Goal: Use online tool/utility: Utilize a website feature to perform a specific function

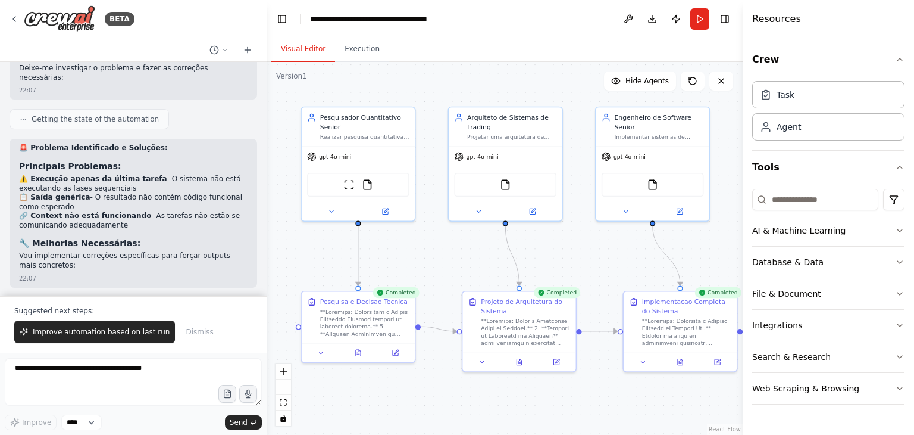
scroll to position [6565, 0]
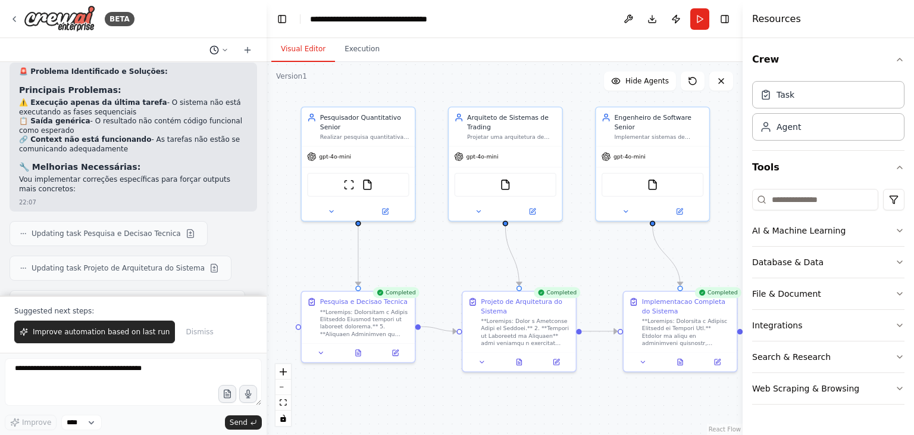
click at [226, 50] on icon at bounding box center [224, 49] width 7 height 7
click at [226, 50] on div at bounding box center [133, 217] width 267 height 435
click at [901, 298] on button "File & Document" at bounding box center [828, 293] width 152 height 31
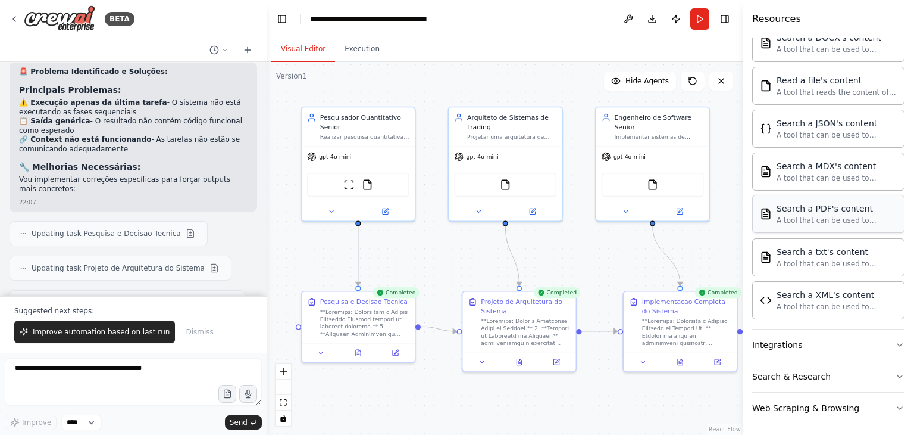
scroll to position [338, 0]
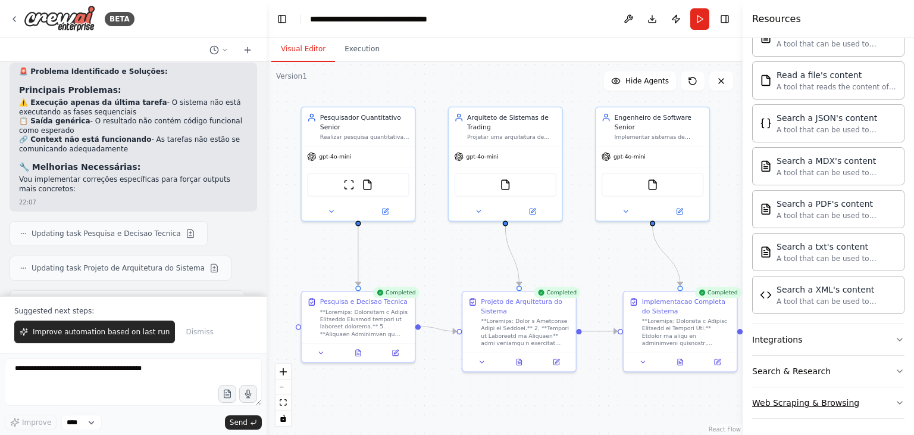
click at [895, 400] on icon "button" at bounding box center [900, 403] width 10 height 10
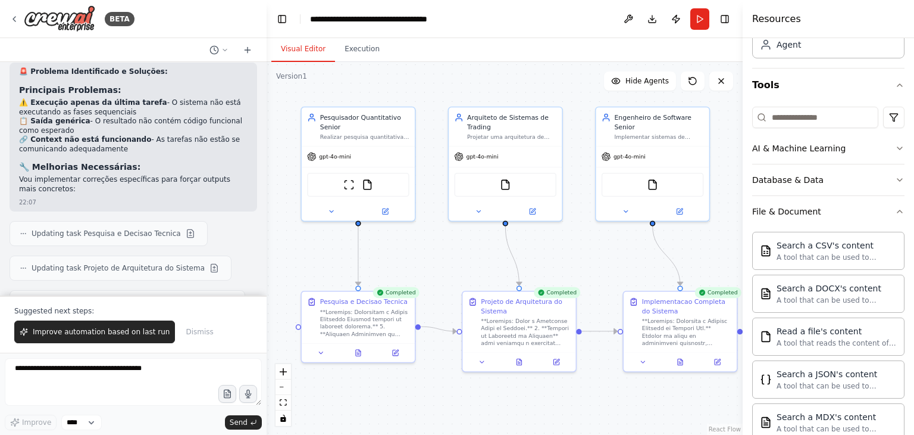
scroll to position [0, 0]
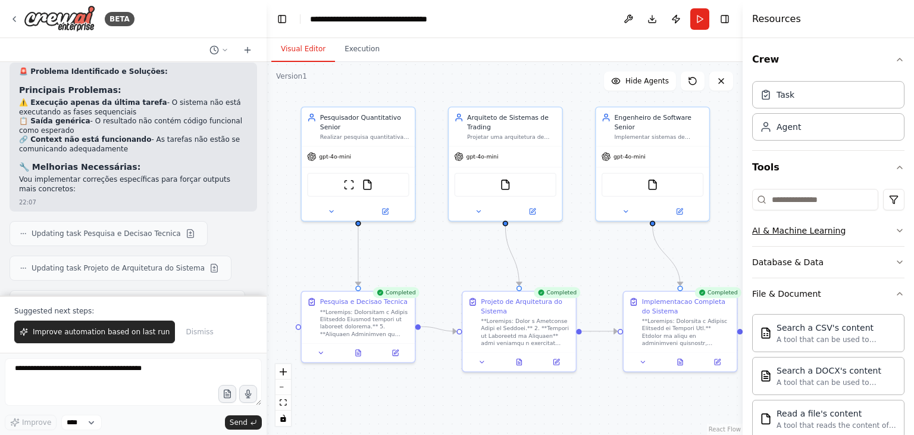
click at [895, 232] on icon "button" at bounding box center [900, 231] width 10 height 10
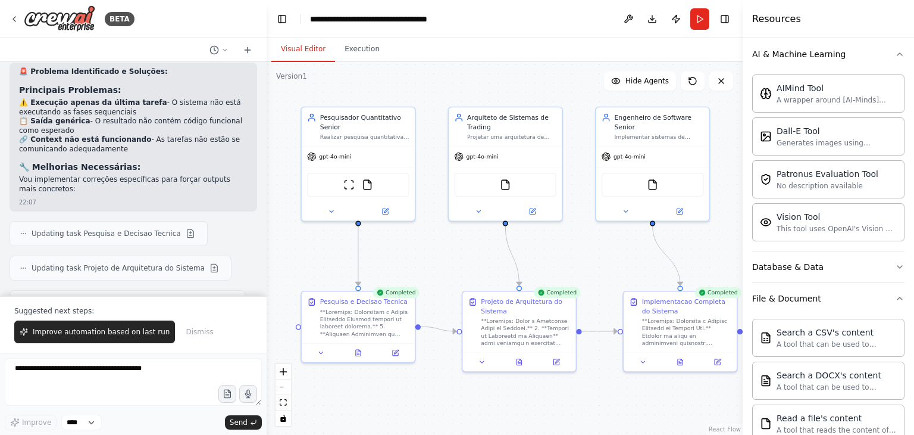
scroll to position [177, 0]
click at [898, 264] on icon "button" at bounding box center [900, 265] width 5 height 2
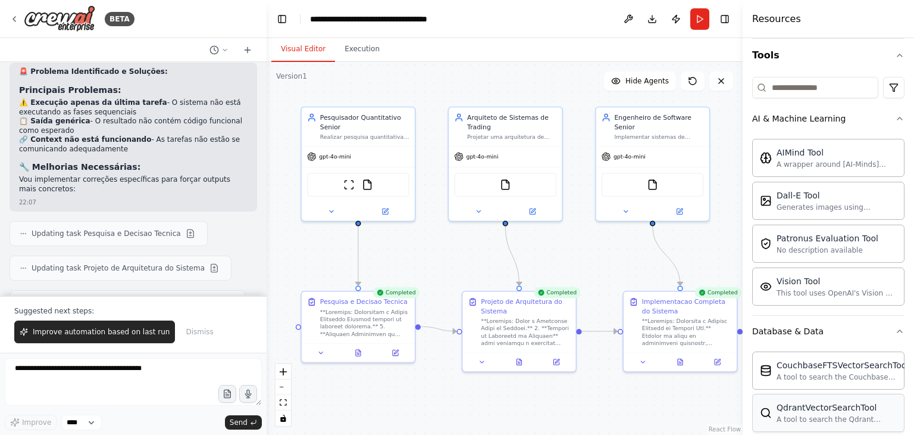
scroll to position [0, 0]
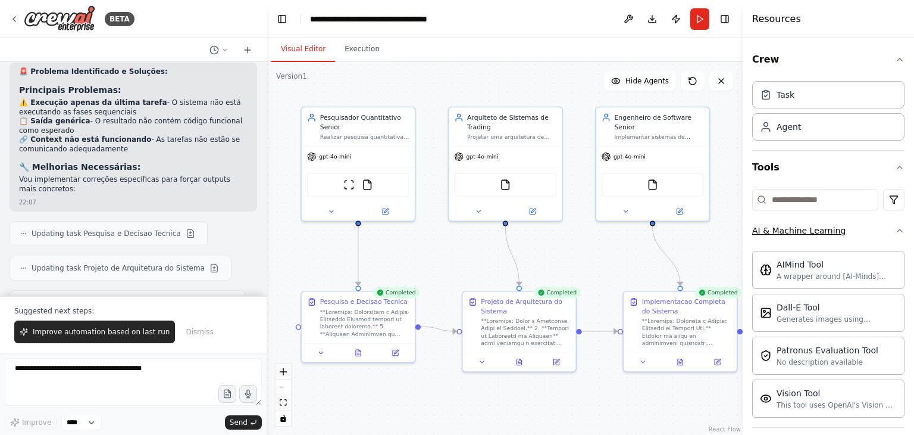
click at [895, 233] on icon "button" at bounding box center [900, 231] width 10 height 10
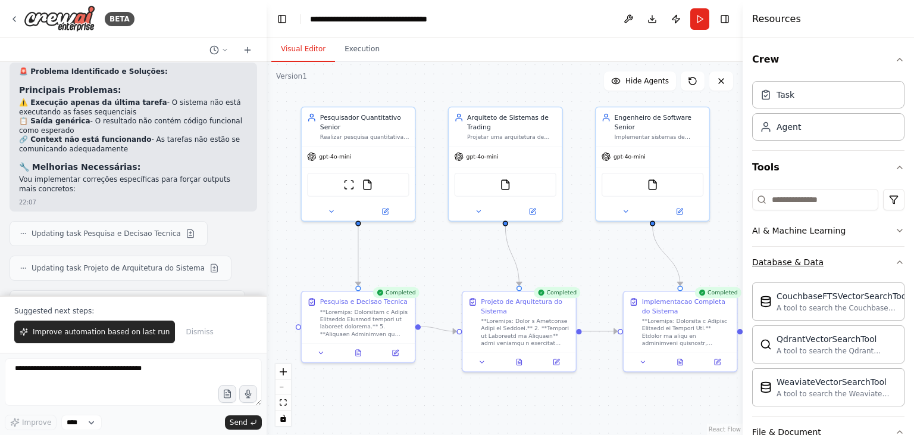
click at [891, 267] on button "Database & Data" at bounding box center [828, 261] width 152 height 31
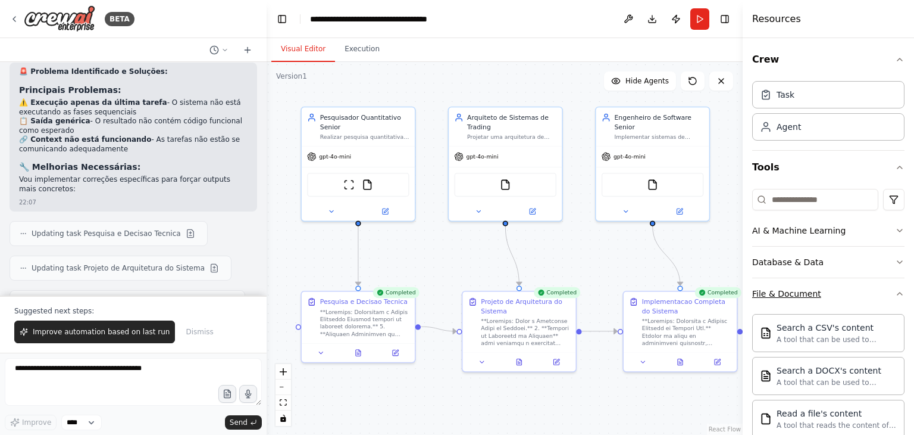
click at [895, 295] on icon "button" at bounding box center [900, 294] width 10 height 10
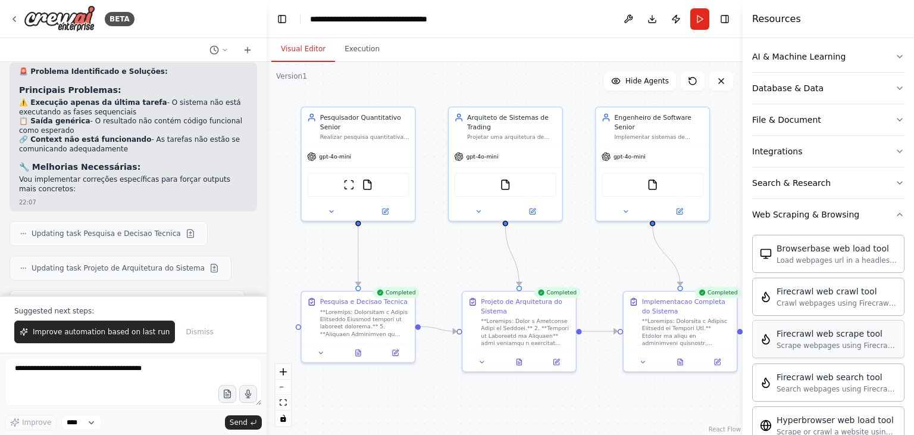
scroll to position [175, 0]
click at [895, 211] on icon "button" at bounding box center [900, 213] width 10 height 10
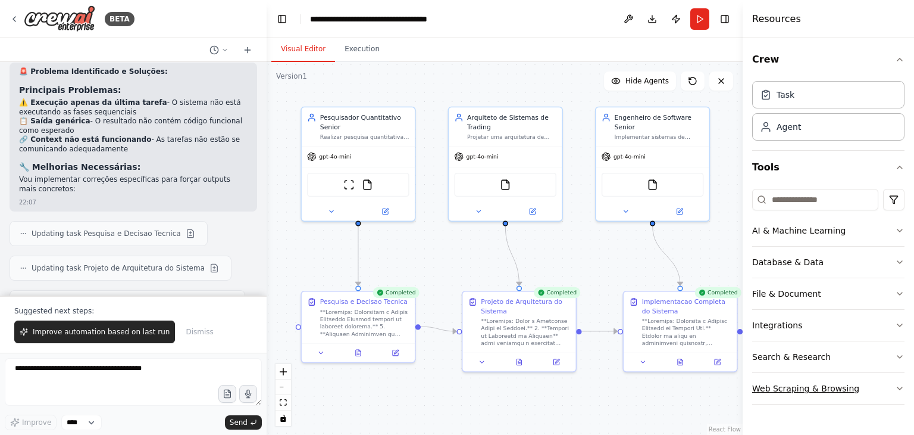
scroll to position [0, 0]
click at [601, 409] on div ".deletable-edge-delete-btn { width: 20px; height: 20px; border: 0px solid #ffff…" at bounding box center [505, 248] width 476 height 373
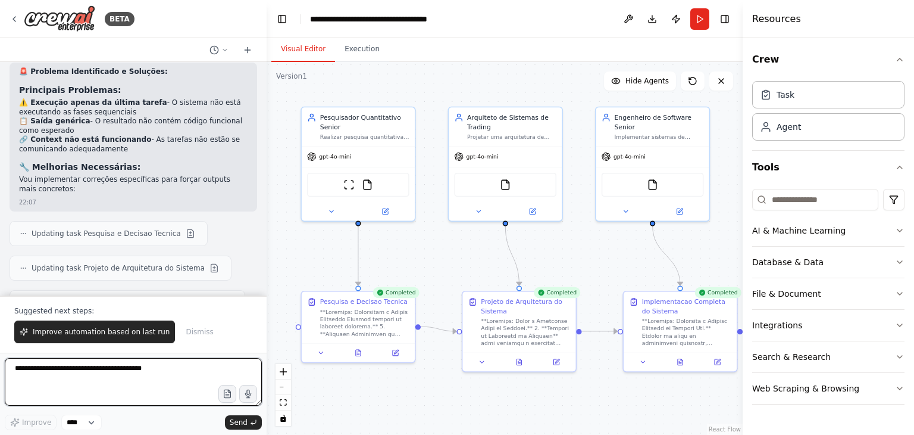
click at [157, 373] on textarea at bounding box center [133, 382] width 257 height 48
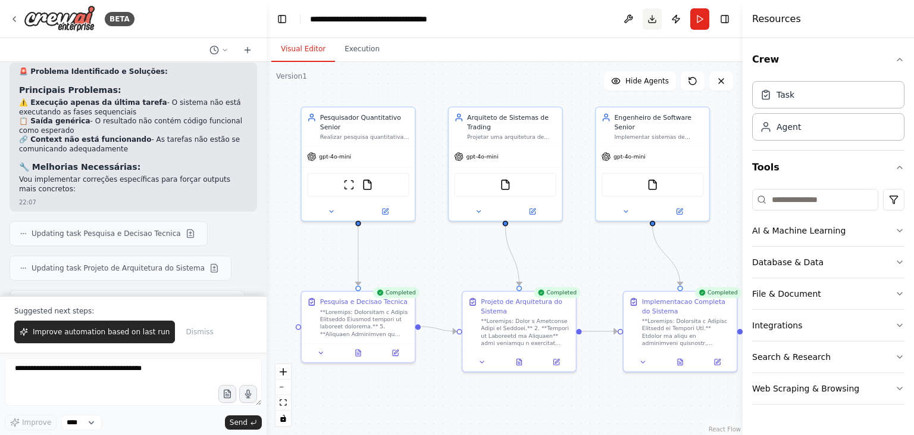
click at [652, 20] on button "Download" at bounding box center [652, 18] width 19 height 21
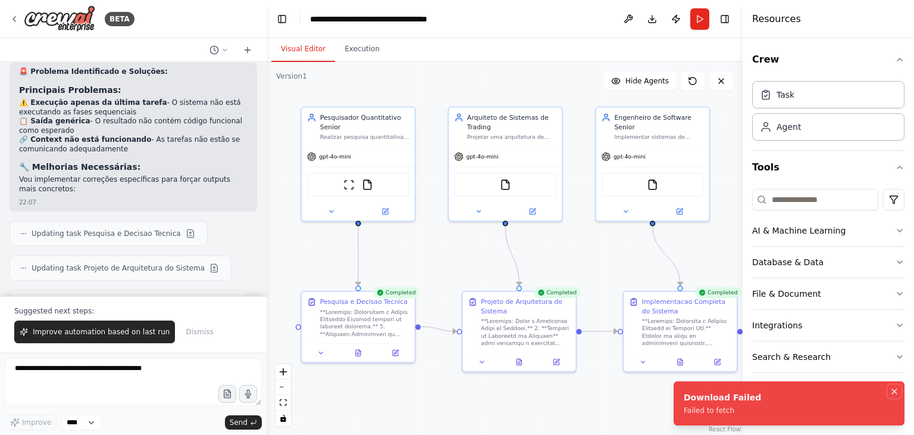
click at [896, 391] on icon "Notifications (F8)" at bounding box center [895, 391] width 10 height 10
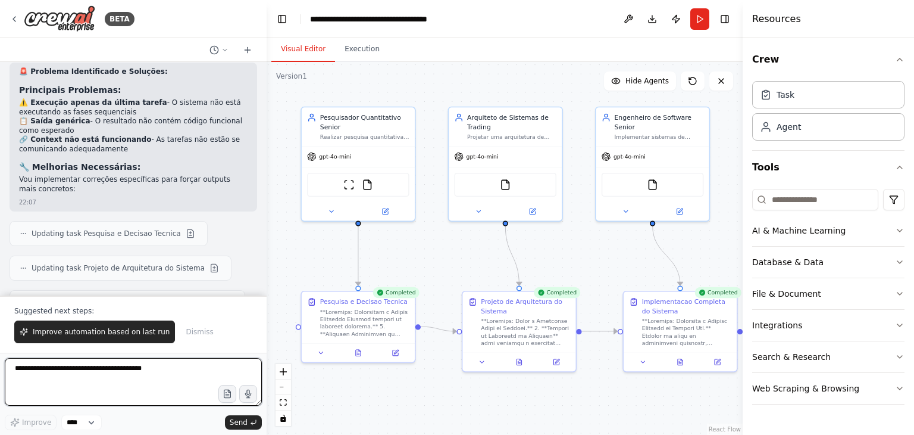
click at [133, 367] on textarea at bounding box center [133, 382] width 257 height 48
type textarea "*"
type textarea "**********"
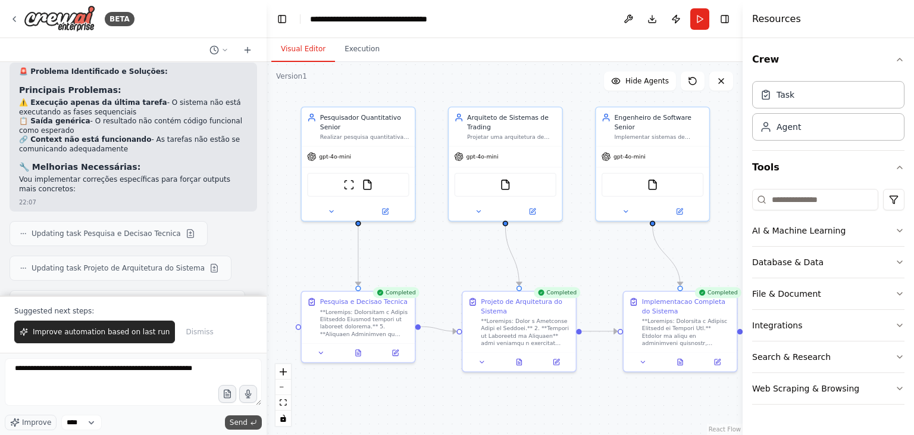
click at [237, 422] on span "Send" at bounding box center [239, 422] width 18 height 10
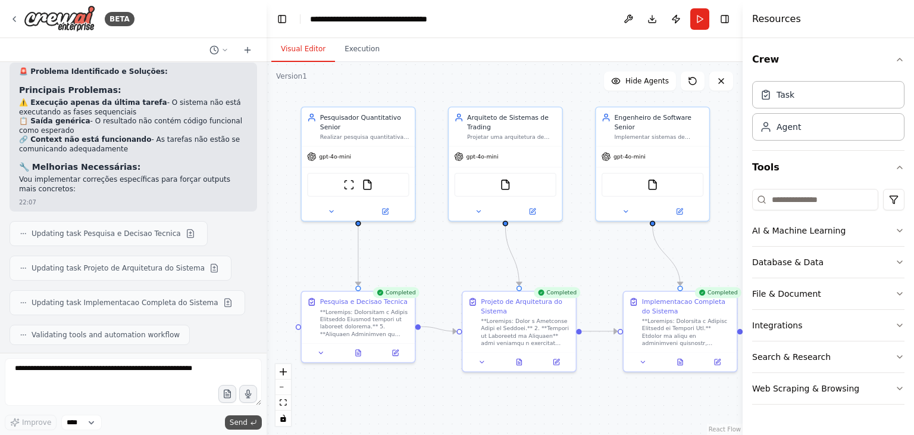
scroll to position [6549, 0]
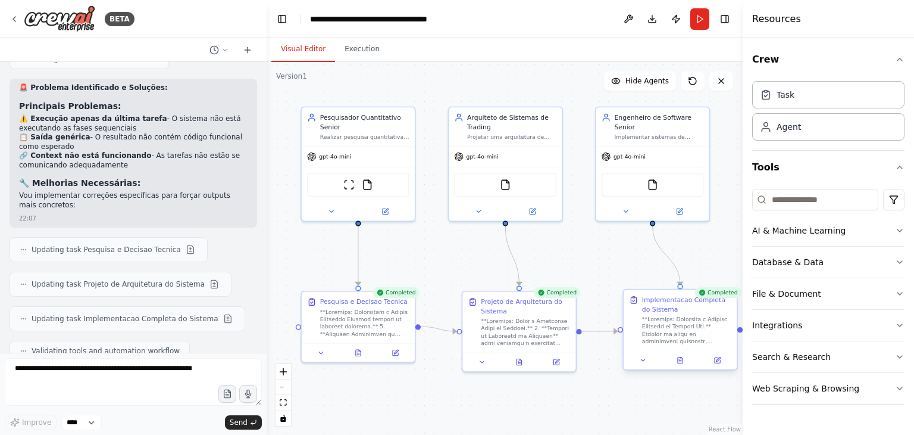
click at [695, 343] on div at bounding box center [686, 329] width 89 height 29
click at [678, 362] on icon at bounding box center [680, 360] width 5 height 6
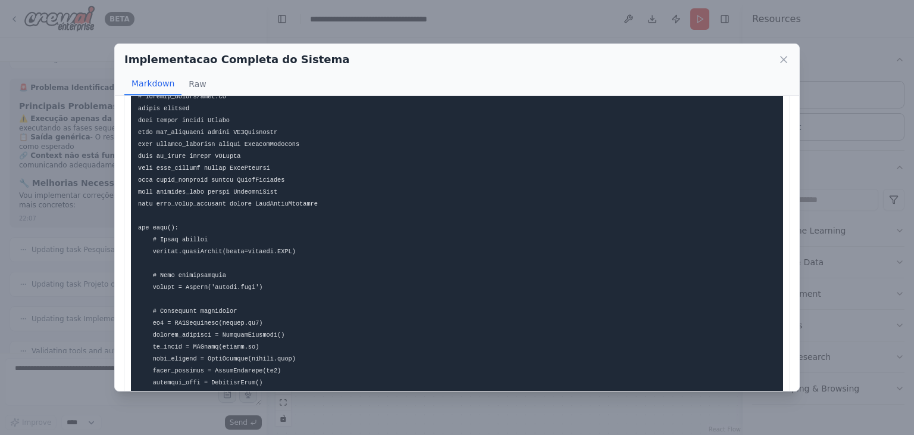
scroll to position [0, 0]
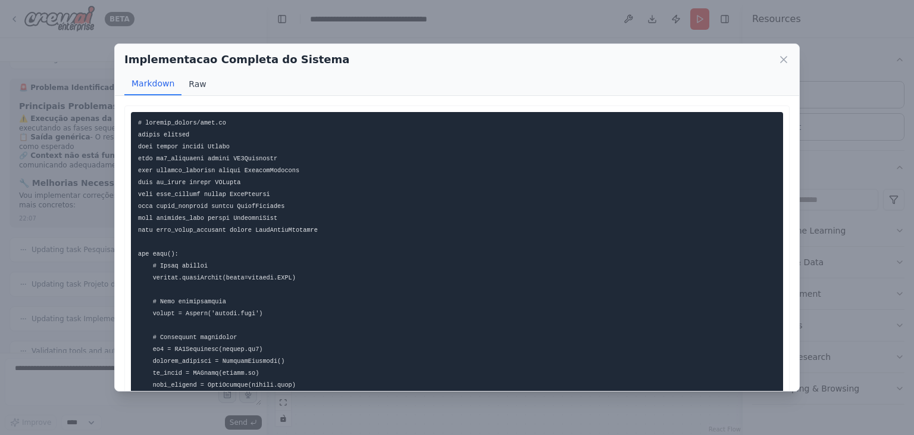
click at [194, 89] on button "Raw" at bounding box center [198, 84] width 32 height 23
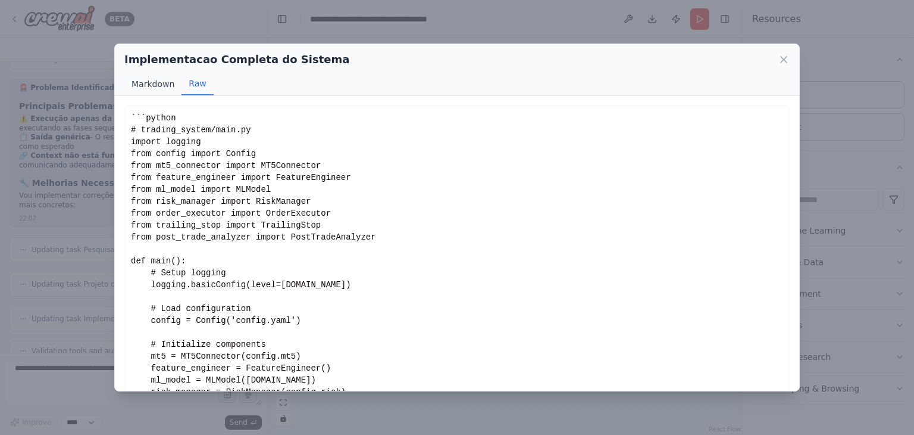
click at [155, 87] on button "Markdown" at bounding box center [152, 84] width 57 height 23
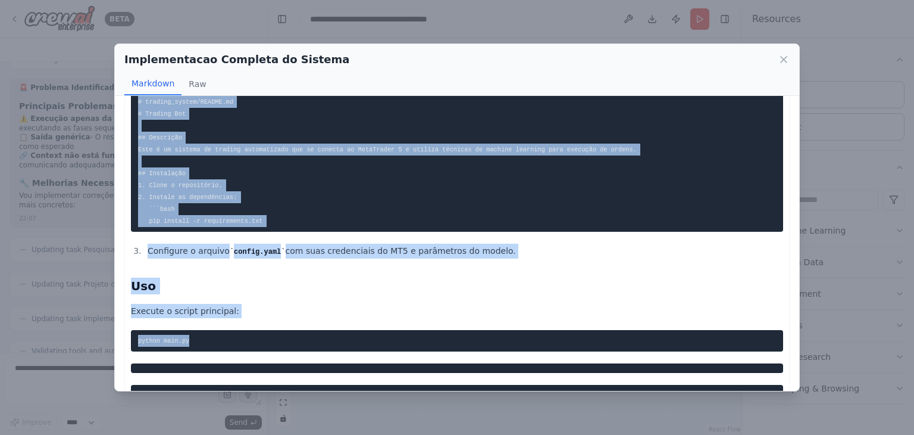
scroll to position [2299, 0]
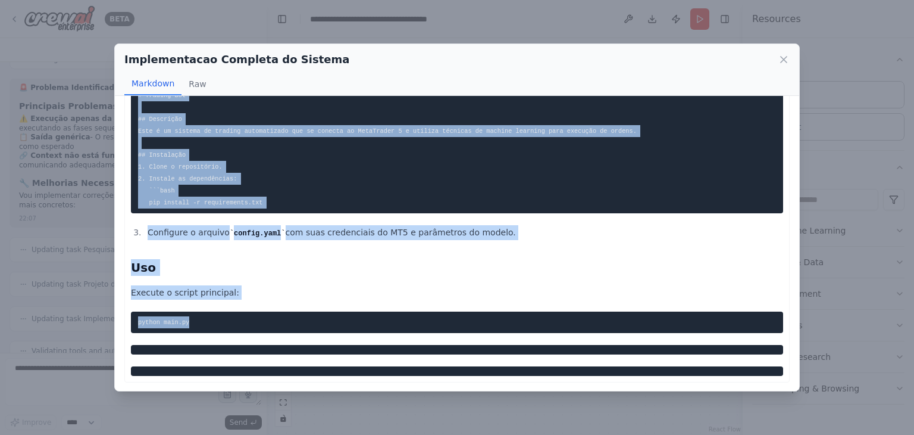
drag, startPoint x: 136, startPoint y: 121, endPoint x: 323, endPoint y: 343, distance: 290.2
copy div "# trading_system/main.py import logging from config import Config from mt5_conn…"
click at [783, 60] on icon at bounding box center [784, 60] width 12 height 12
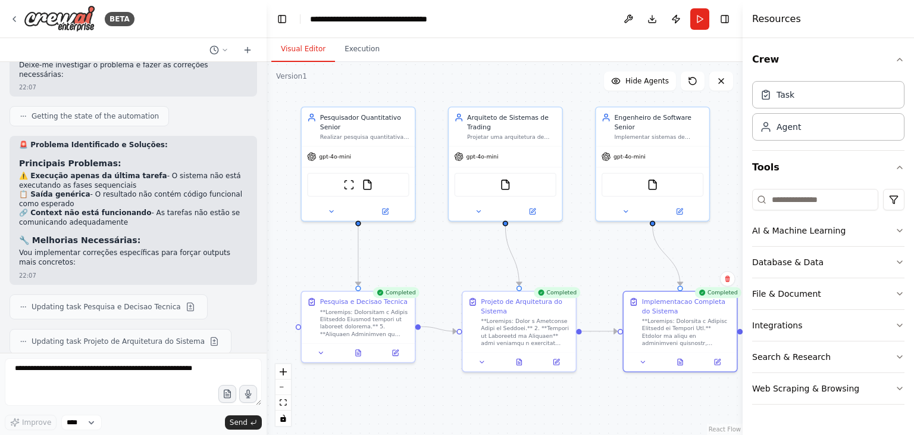
scroll to position [6549, 0]
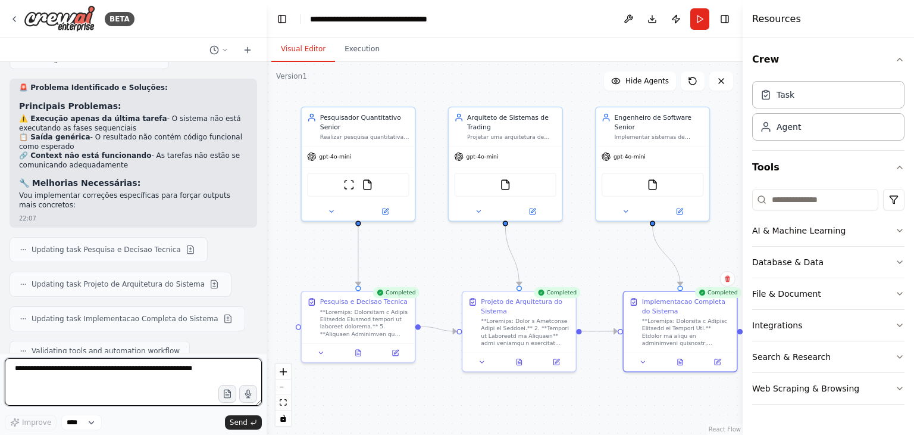
click at [178, 384] on textarea "**********" at bounding box center [133, 382] width 257 height 48
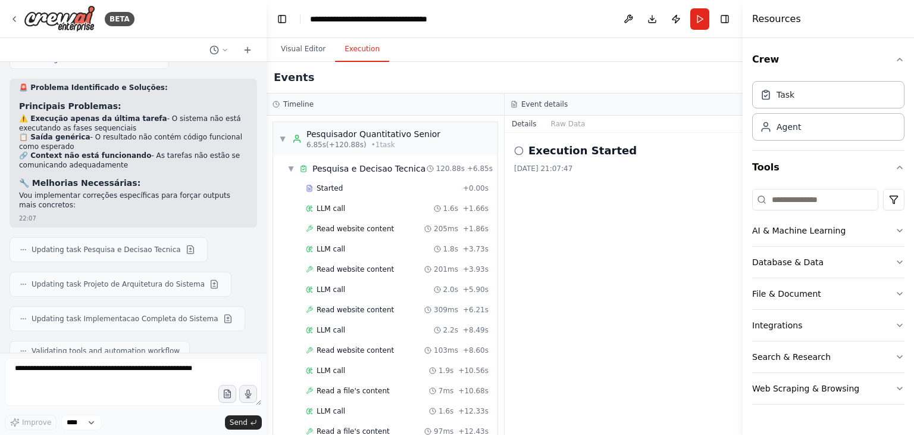
click at [360, 60] on button "Execution" at bounding box center [362, 49] width 54 height 25
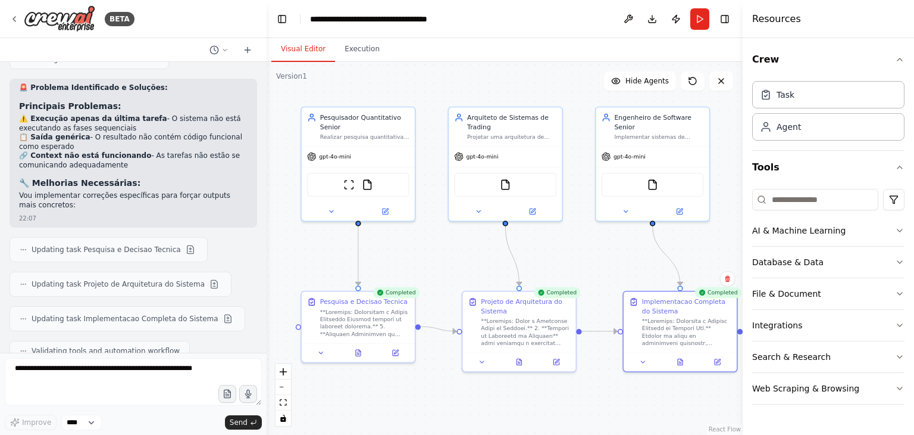
click at [295, 53] on button "Visual Editor" at bounding box center [303, 49] width 64 height 25
click at [424, 403] on div ".deletable-edge-delete-btn { width: 20px; height: 20px; border: 0px solid #ffff…" at bounding box center [505, 248] width 476 height 373
